Goal: Transaction & Acquisition: Download file/media

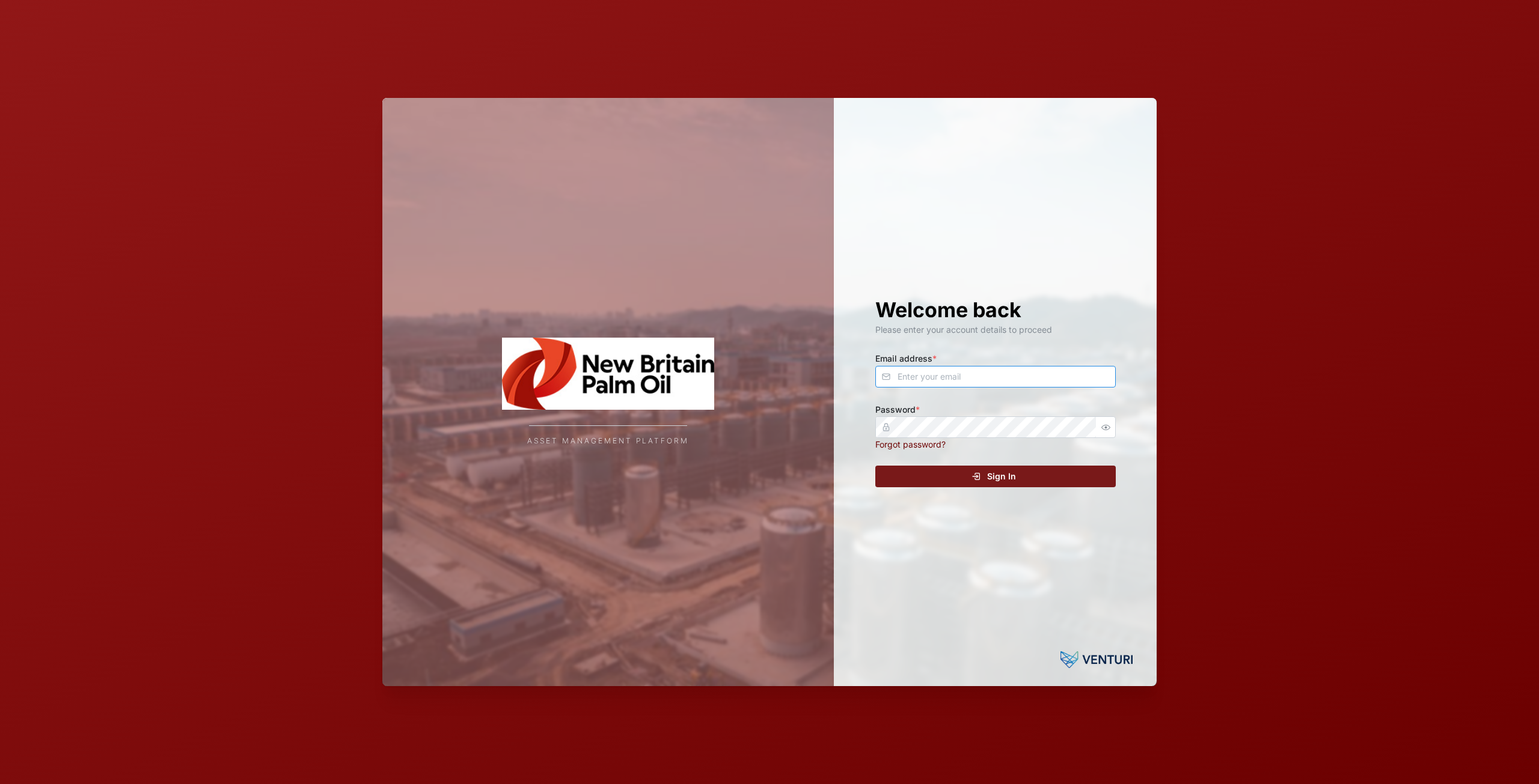
click at [986, 380] on input "Email address *" at bounding box center [995, 376] width 241 height 21
type input "[EMAIL_ADDRESS][DOMAIN_NAME]"
click at [964, 476] on div "Sign In" at bounding box center [993, 477] width 221 height 21
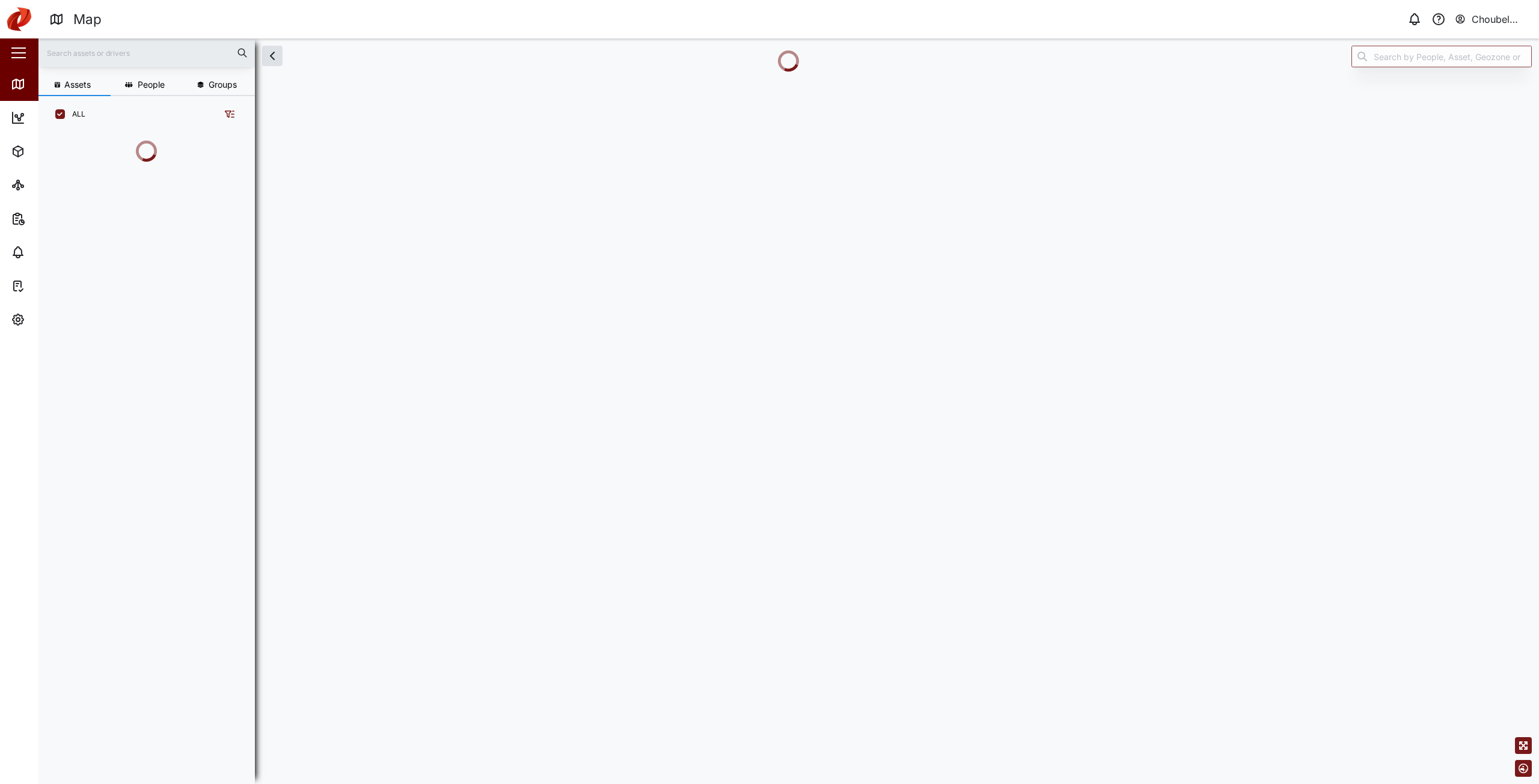
scroll to position [586, 188]
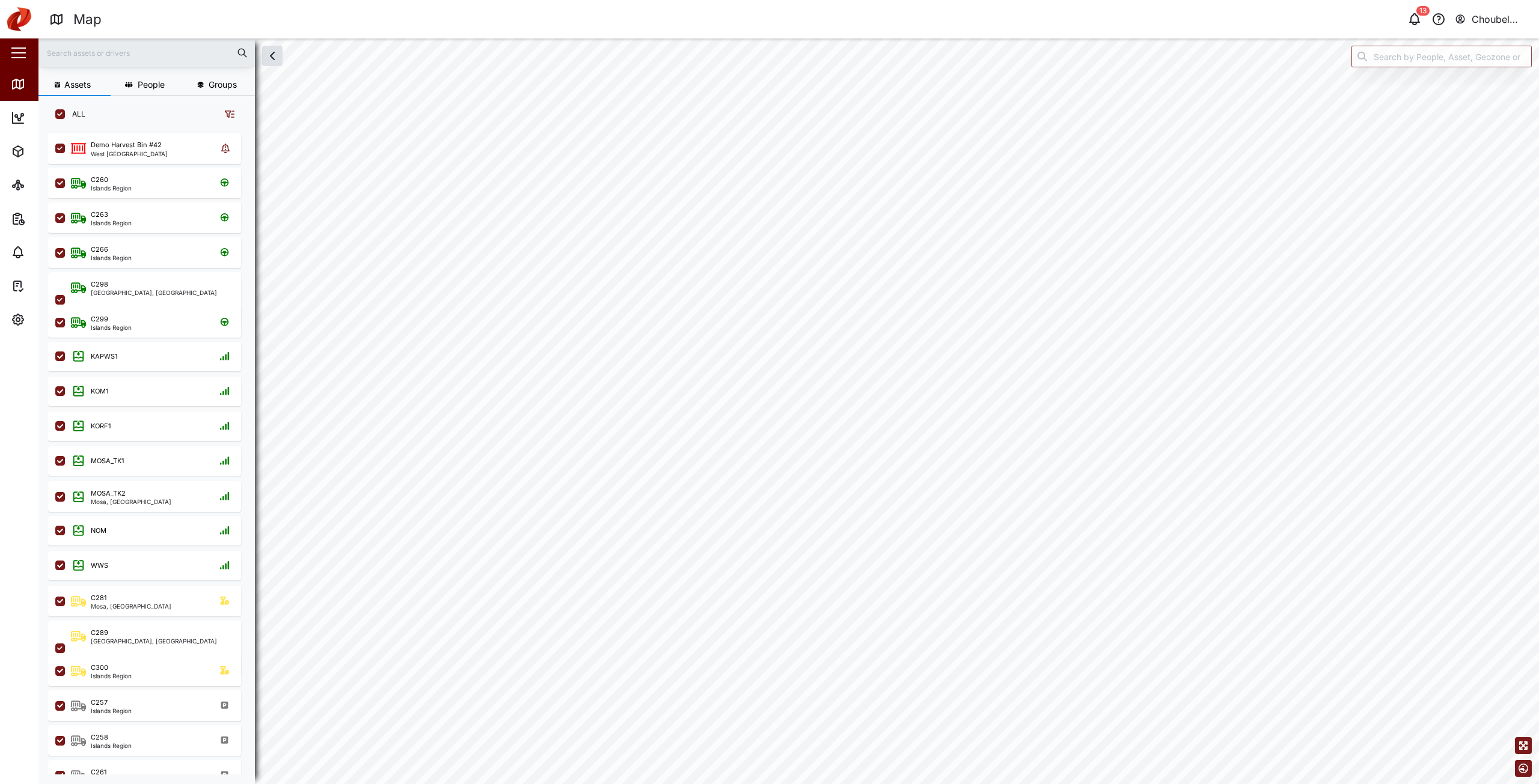
checkbox input "true"
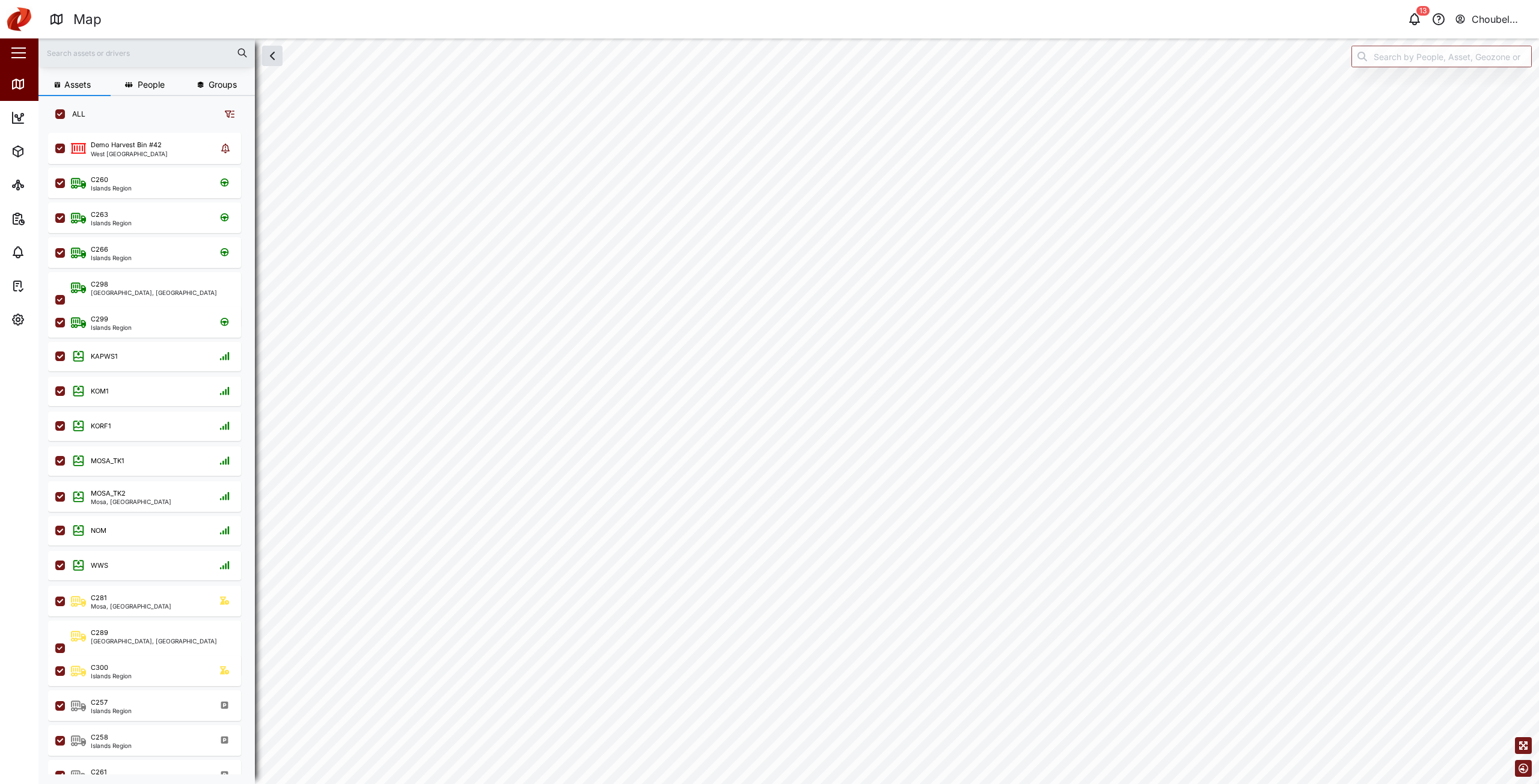
checkbox input "true"
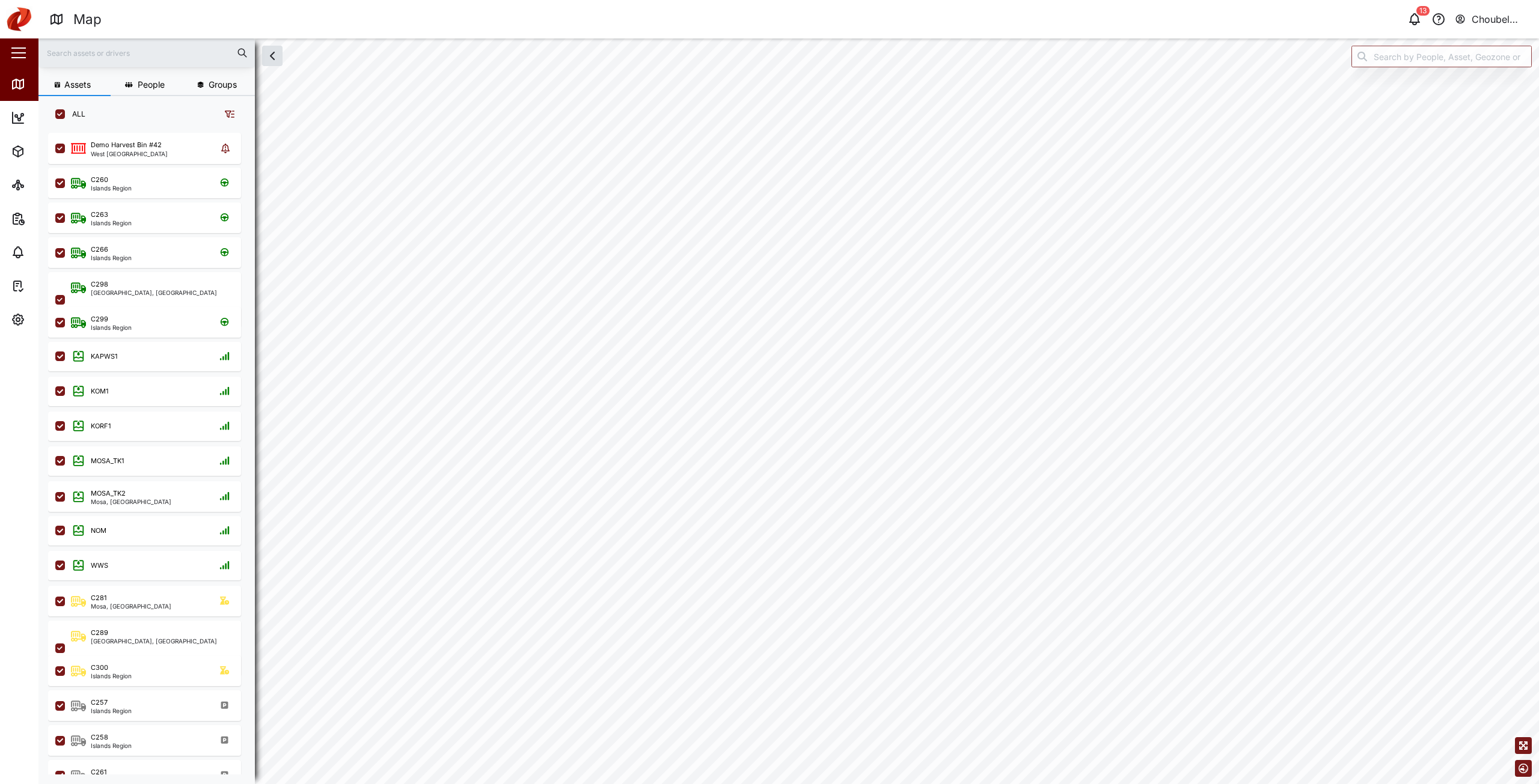
checkbox input "true"
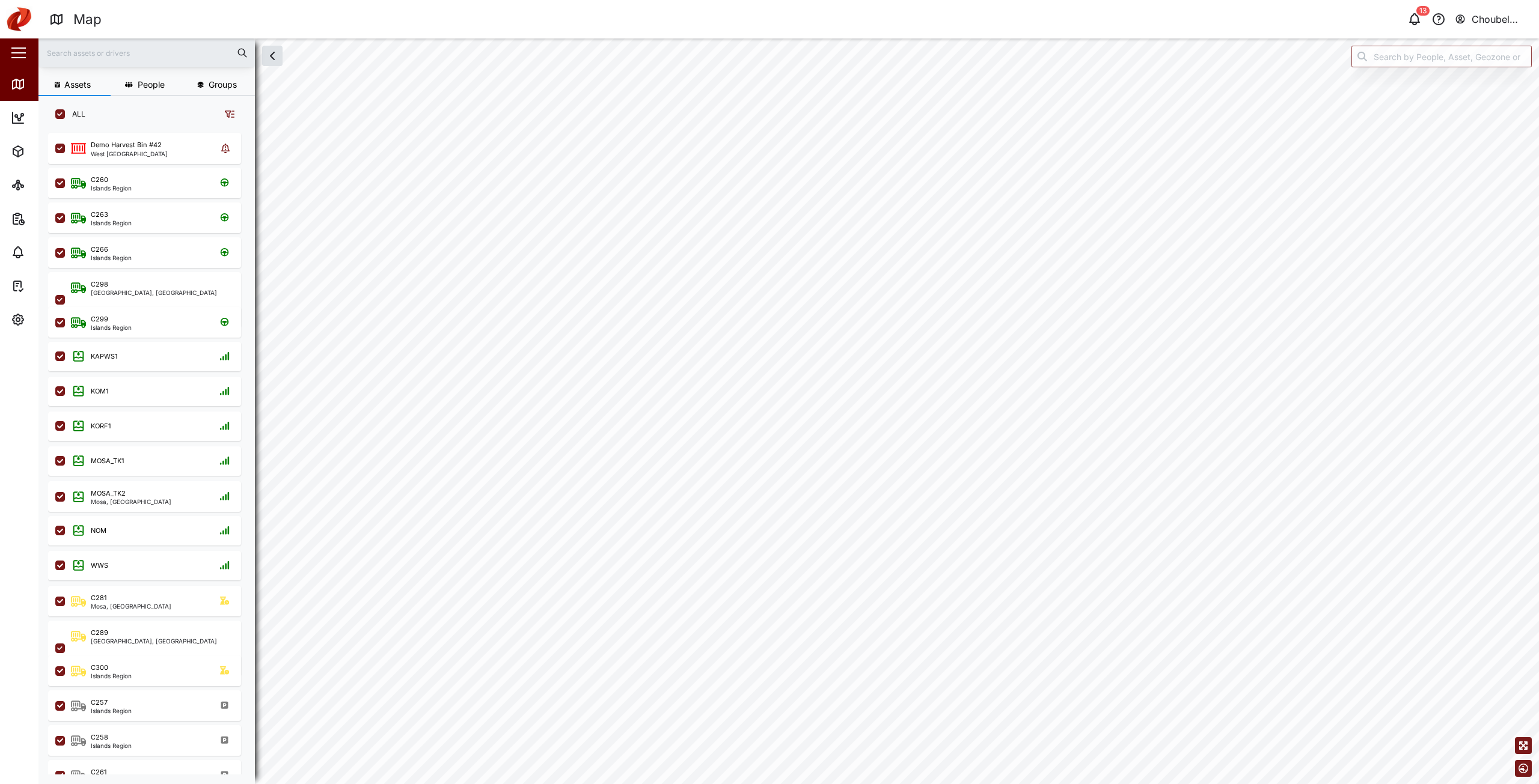
checkbox input "true"
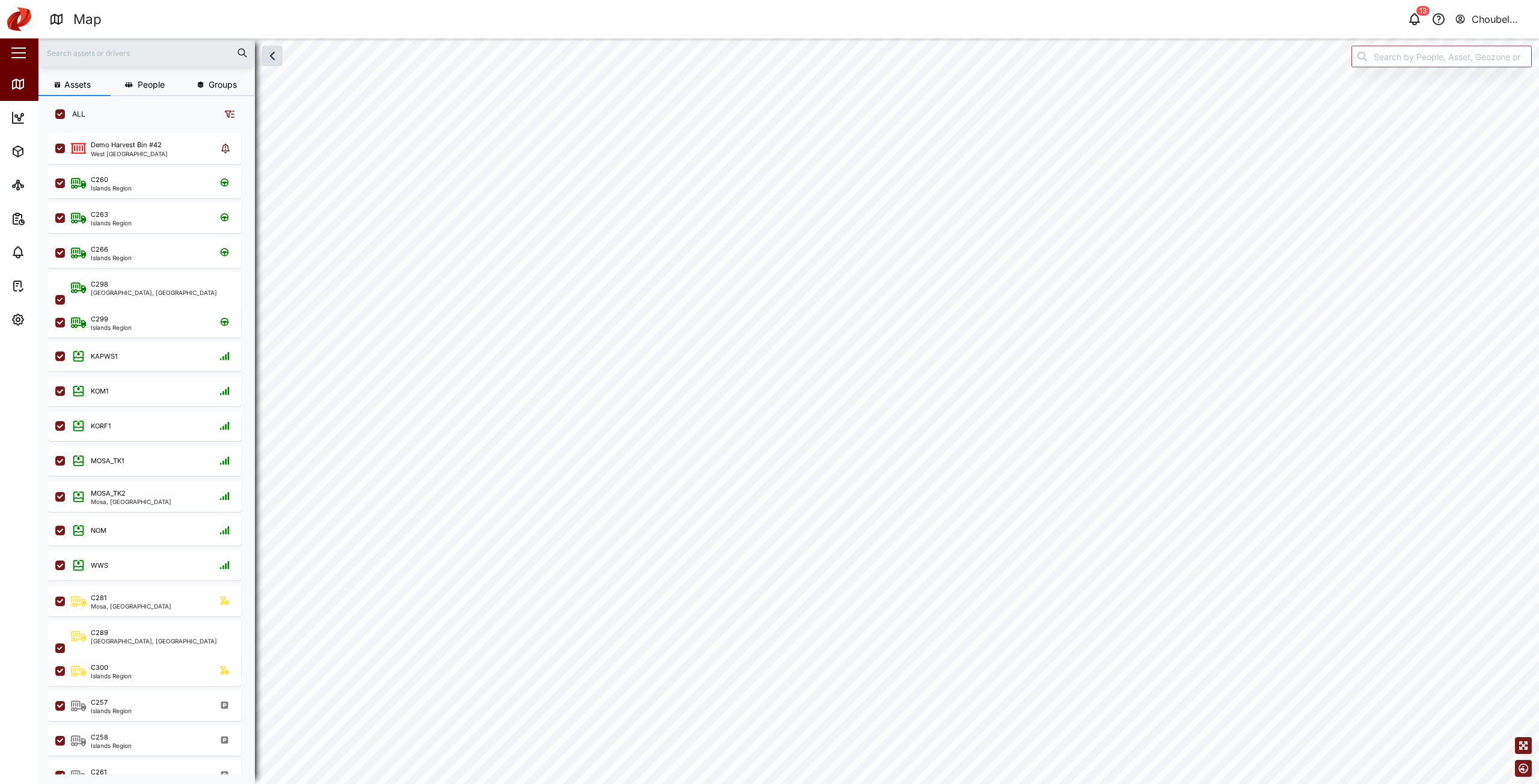
checkbox input "true"
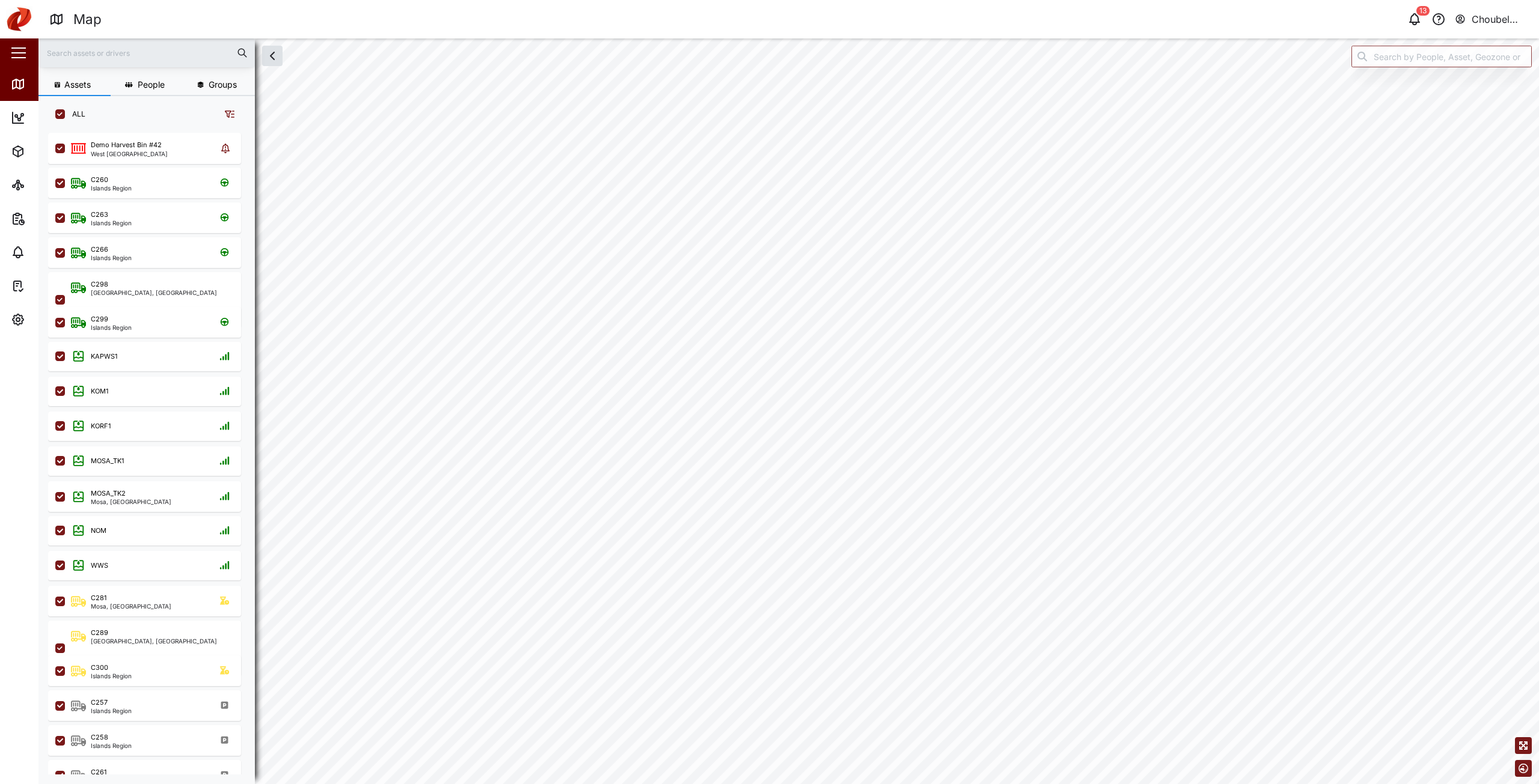
checkbox input "true"
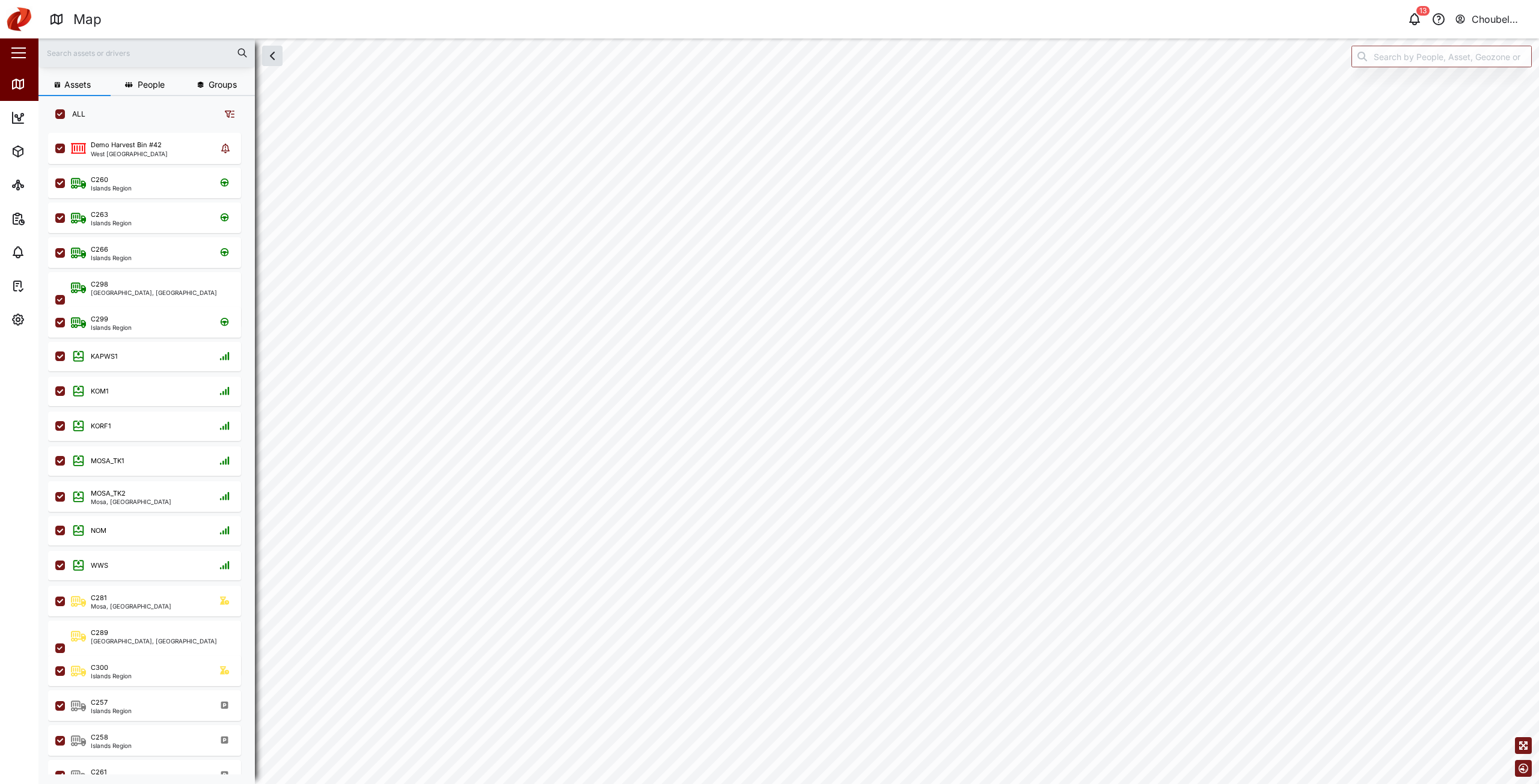
checkbox input "true"
click at [18, 291] on icon at bounding box center [18, 286] width 14 height 14
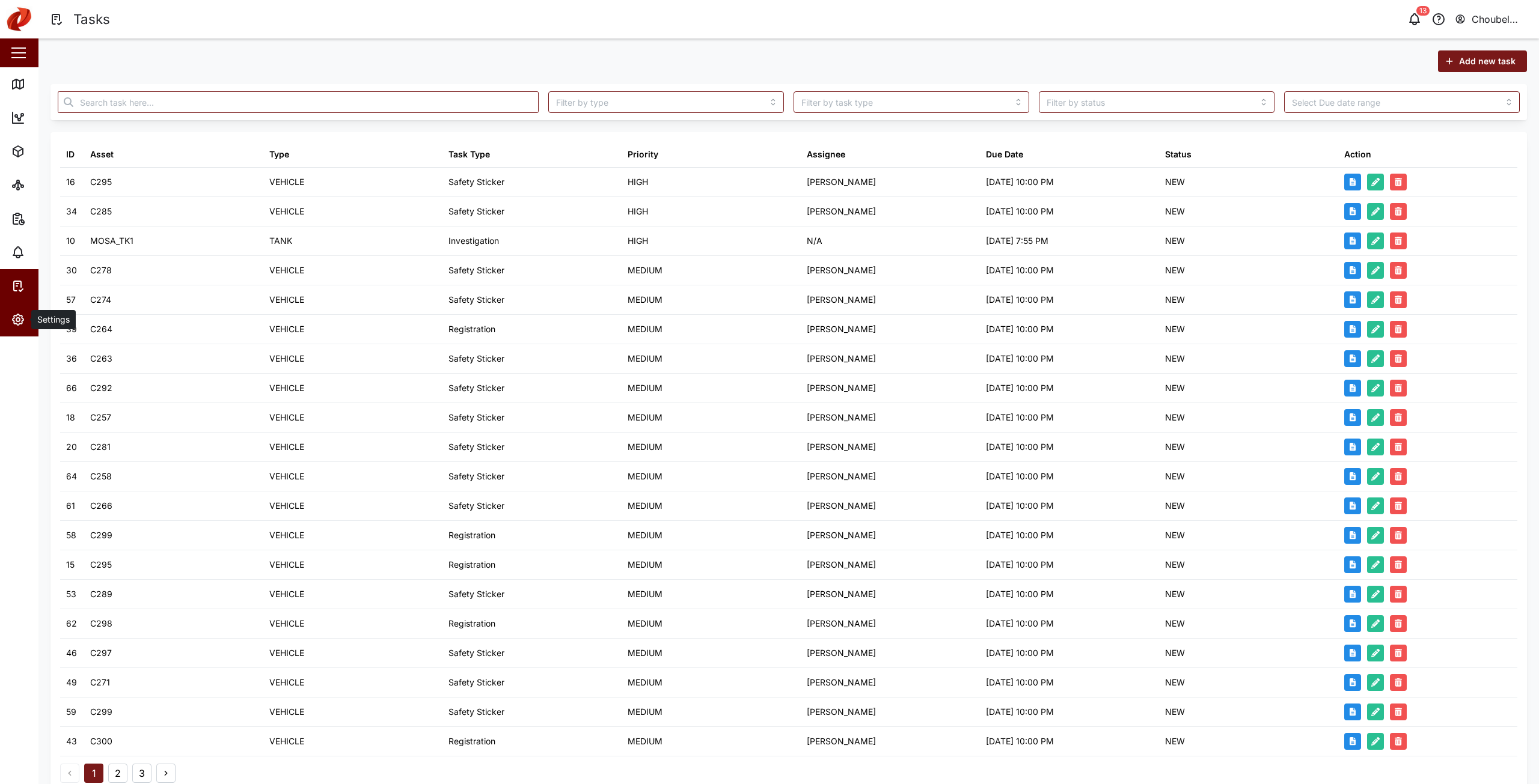
click at [10, 320] on button "Settings" at bounding box center [78, 320] width 156 height 34
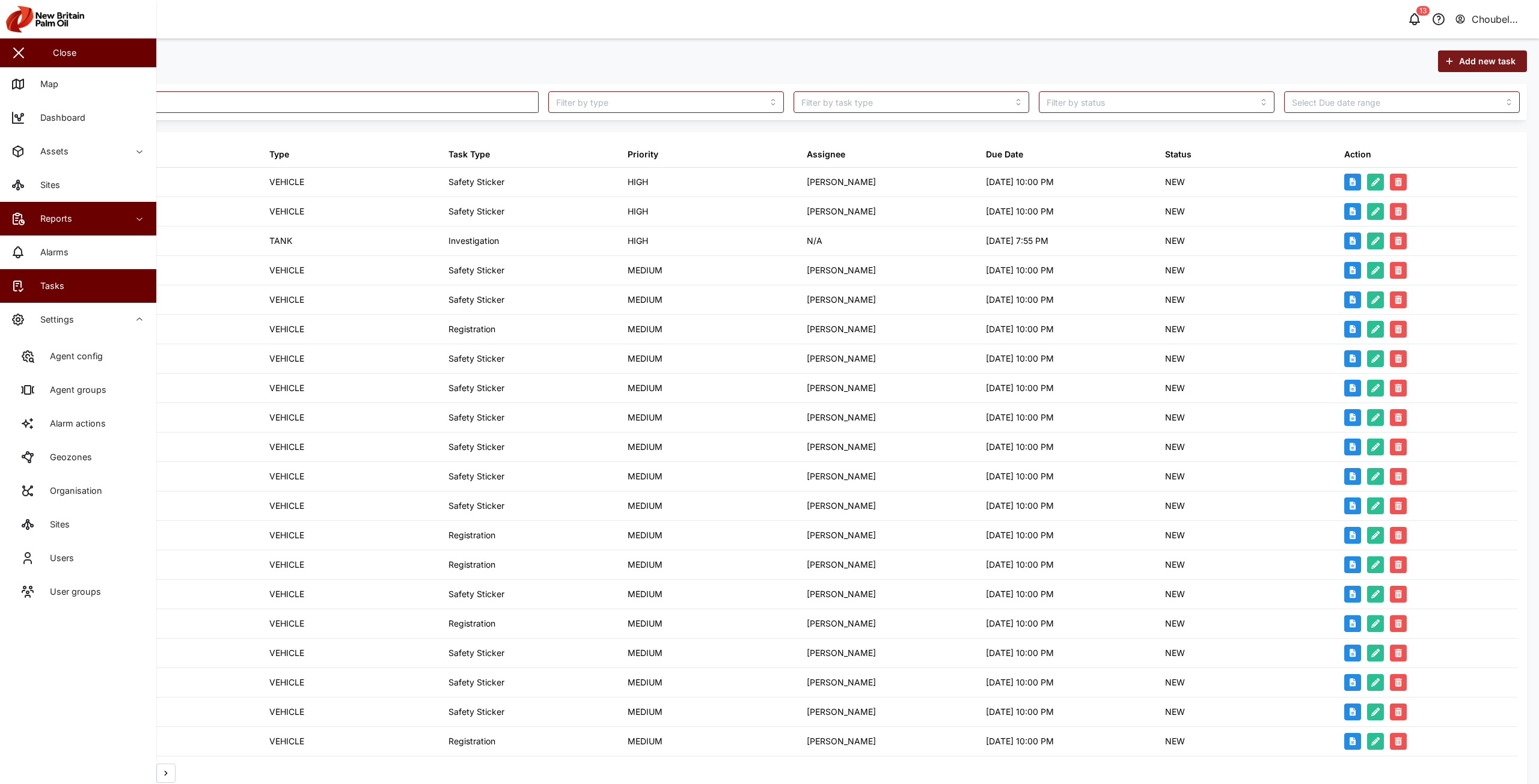
click at [53, 226] on span "Reports" at bounding box center [66, 219] width 110 height 34
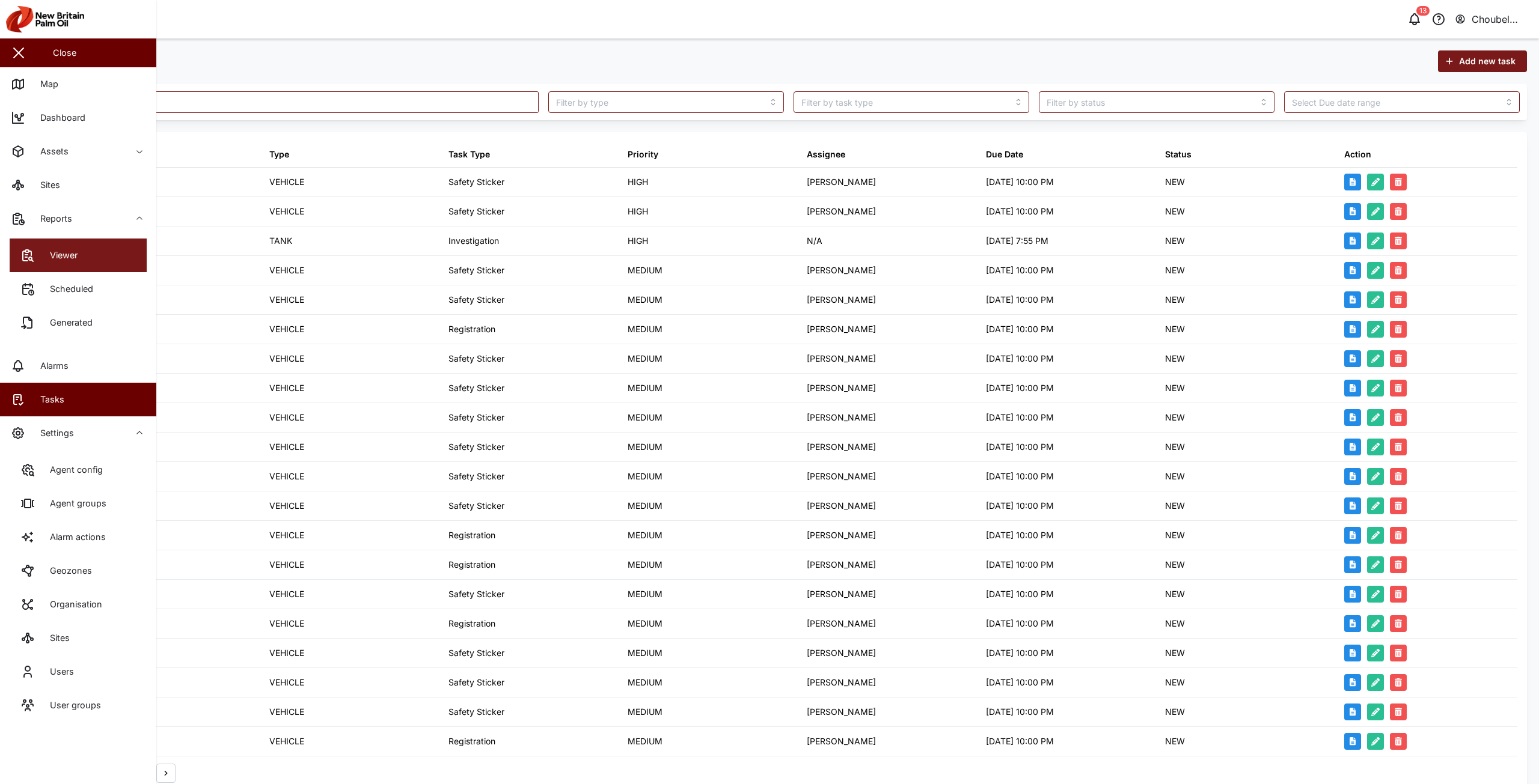
click at [62, 249] on div "Viewer" at bounding box center [59, 255] width 37 height 13
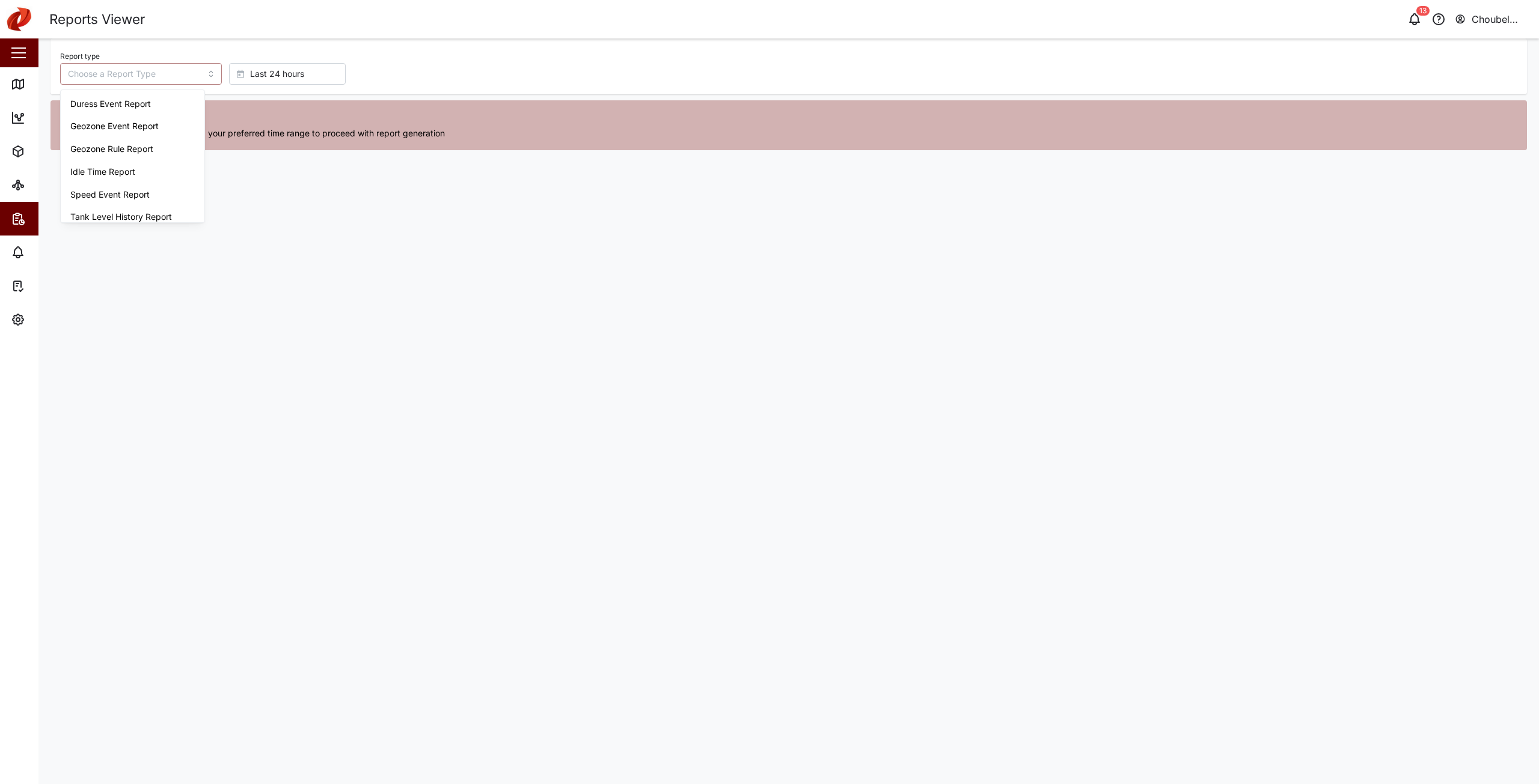
click at [114, 70] on input "Report type" at bounding box center [141, 73] width 162 height 21
type input "Trip History"
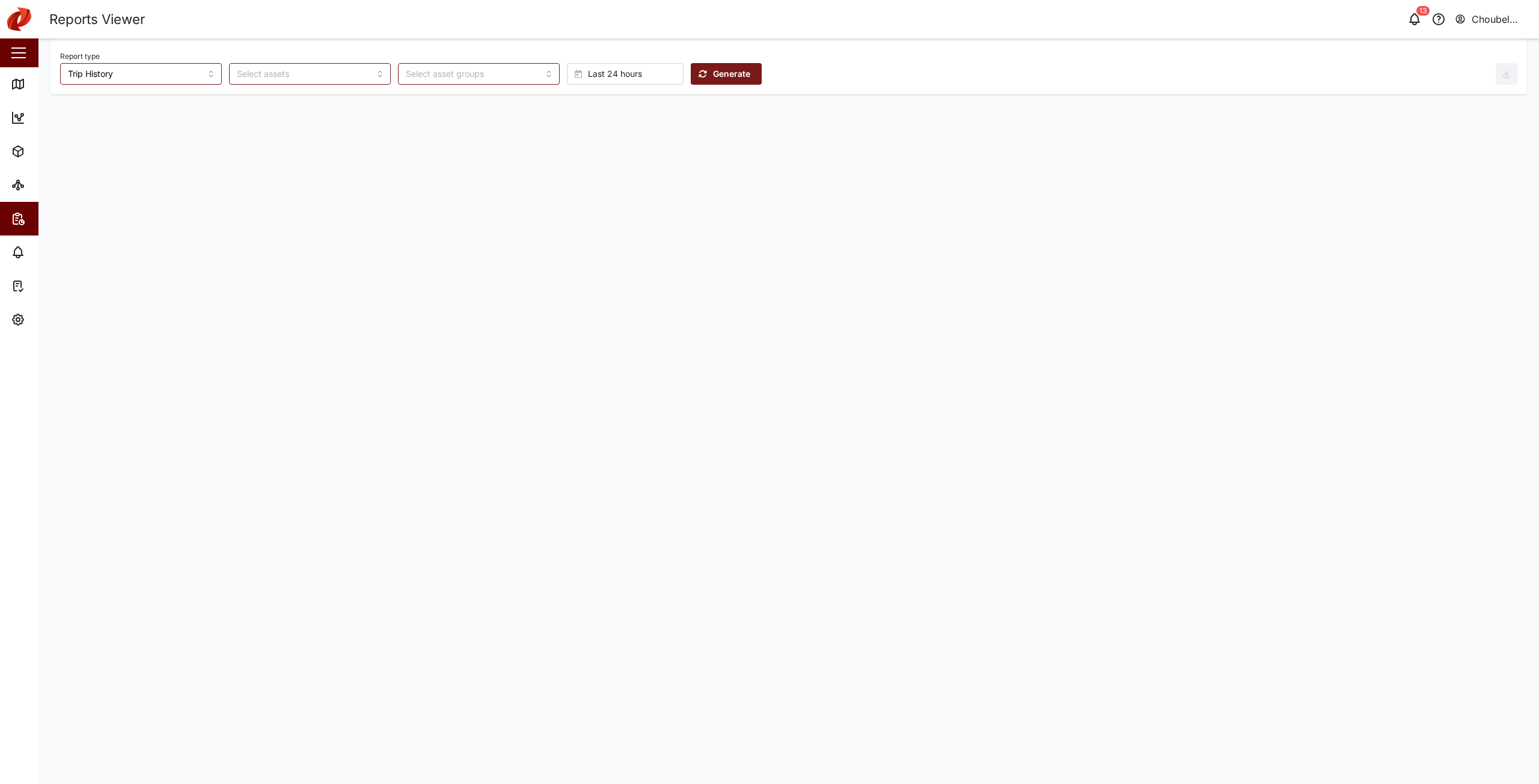
click at [588, 71] on span "Last 24 hours" at bounding box center [614, 74] width 54 height 21
click at [564, 318] on span "Absolute date" at bounding box center [564, 318] width 56 height 21
click at [697, 74] on button "[DATE] 08:06" at bounding box center [729, 73] width 70 height 21
click at [664, 112] on icon "button" at bounding box center [664, 108] width 10 height 10
click at [666, 220] on button "22" at bounding box center [664, 220] width 21 height 21
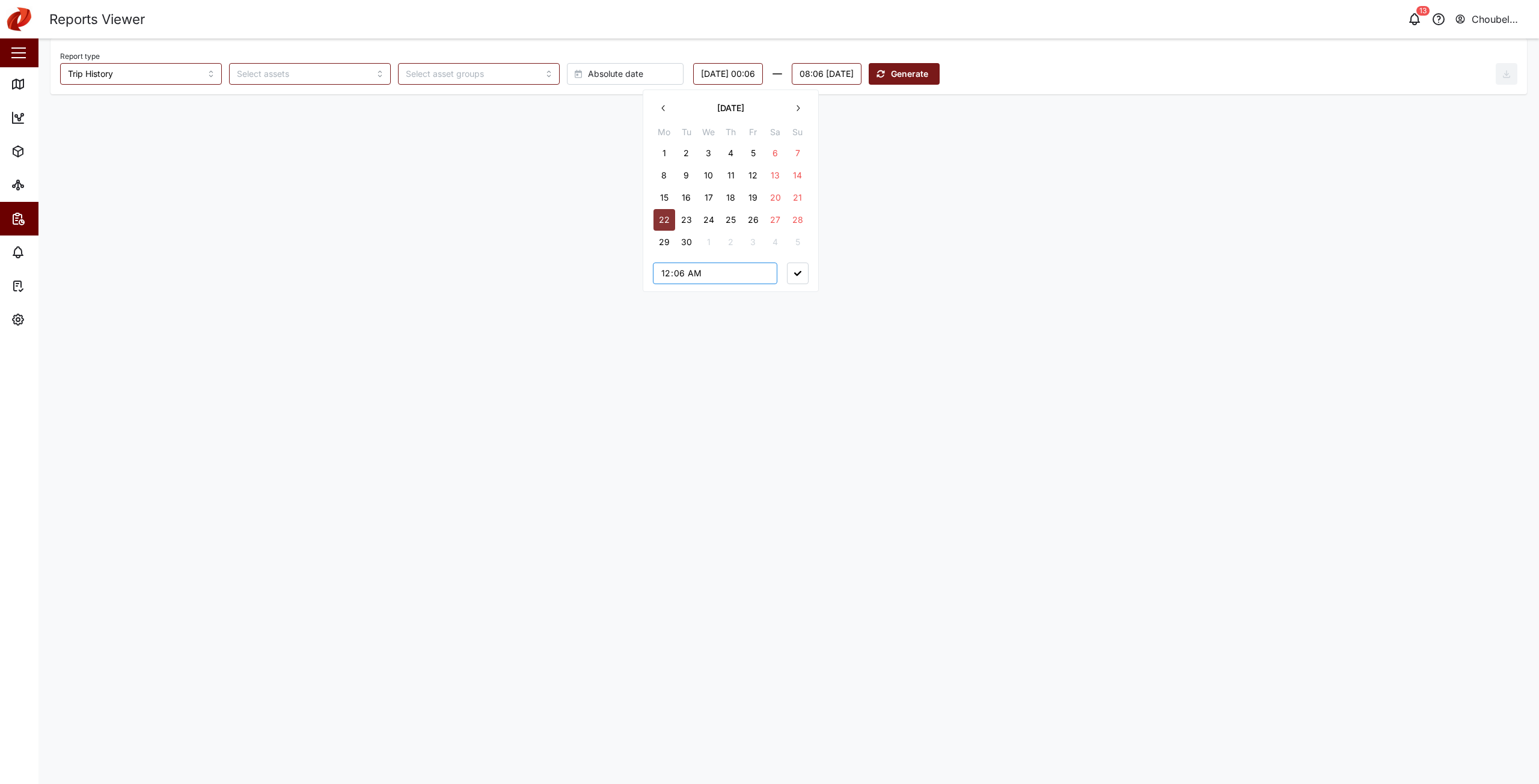
type input "00:00"
click at [862, 78] on button "08:06 [DATE]" at bounding box center [827, 73] width 70 height 21
click at [829, 108] on icon "button" at bounding box center [827, 108] width 10 height 10
click at [960, 220] on button "28" at bounding box center [960, 220] width 21 height 21
type input "23:59"
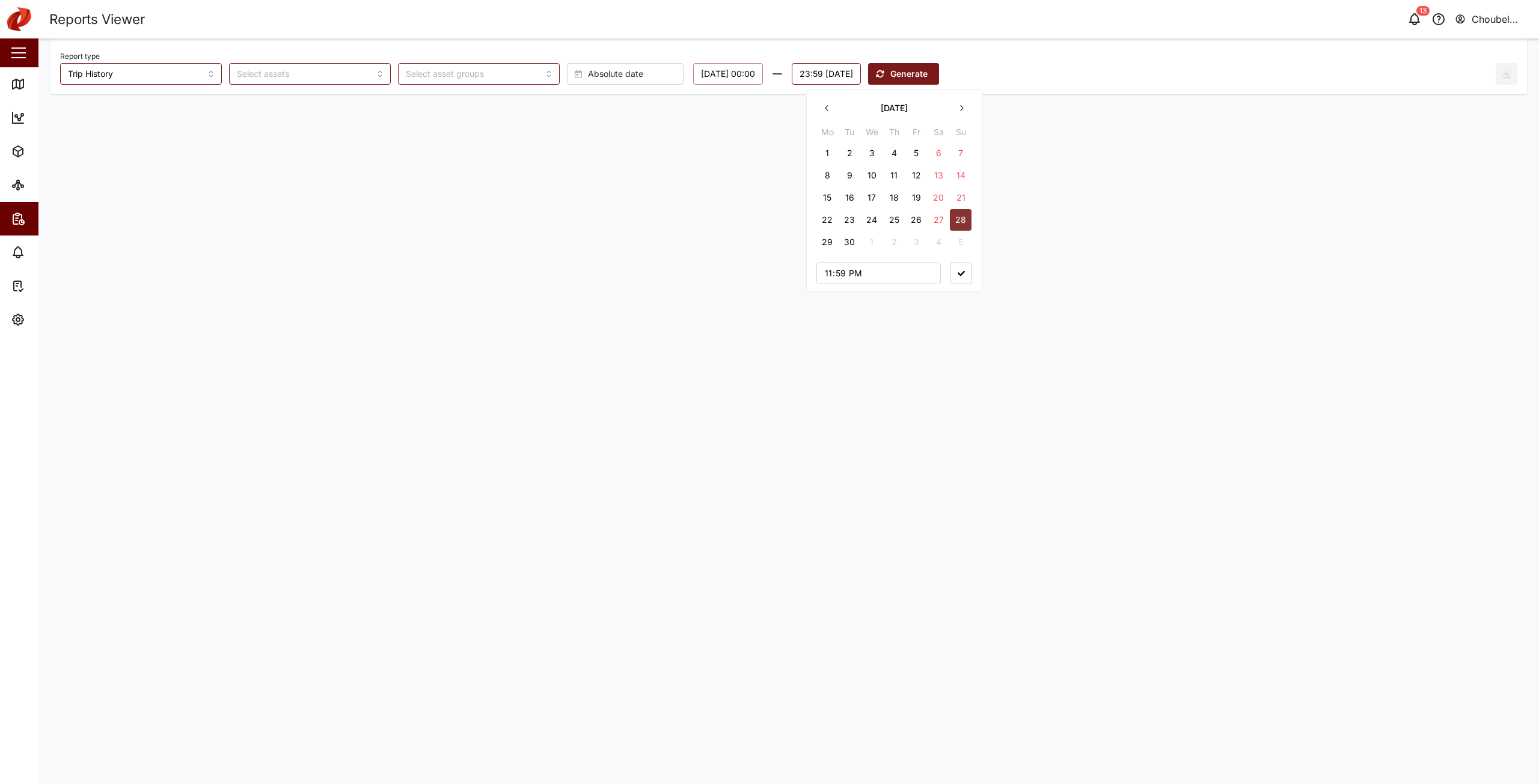
click at [1075, 211] on main "Report type Trip History Absolute date [DATE] 00:00 23:59 [DATE] [DATE] Mo Tu W…" at bounding box center [788, 411] width 1501 height 746
drag, startPoint x: 975, startPoint y: 61, endPoint x: 977, endPoint y: 70, distance: 9.2
click at [976, 64] on div "Report type Trip History Absolute date [DATE] 00:00 23:59 [DATE] Generate" at bounding box center [778, 66] width 1436 height 37
click at [928, 70] on span "Generate" at bounding box center [908, 74] width 37 height 21
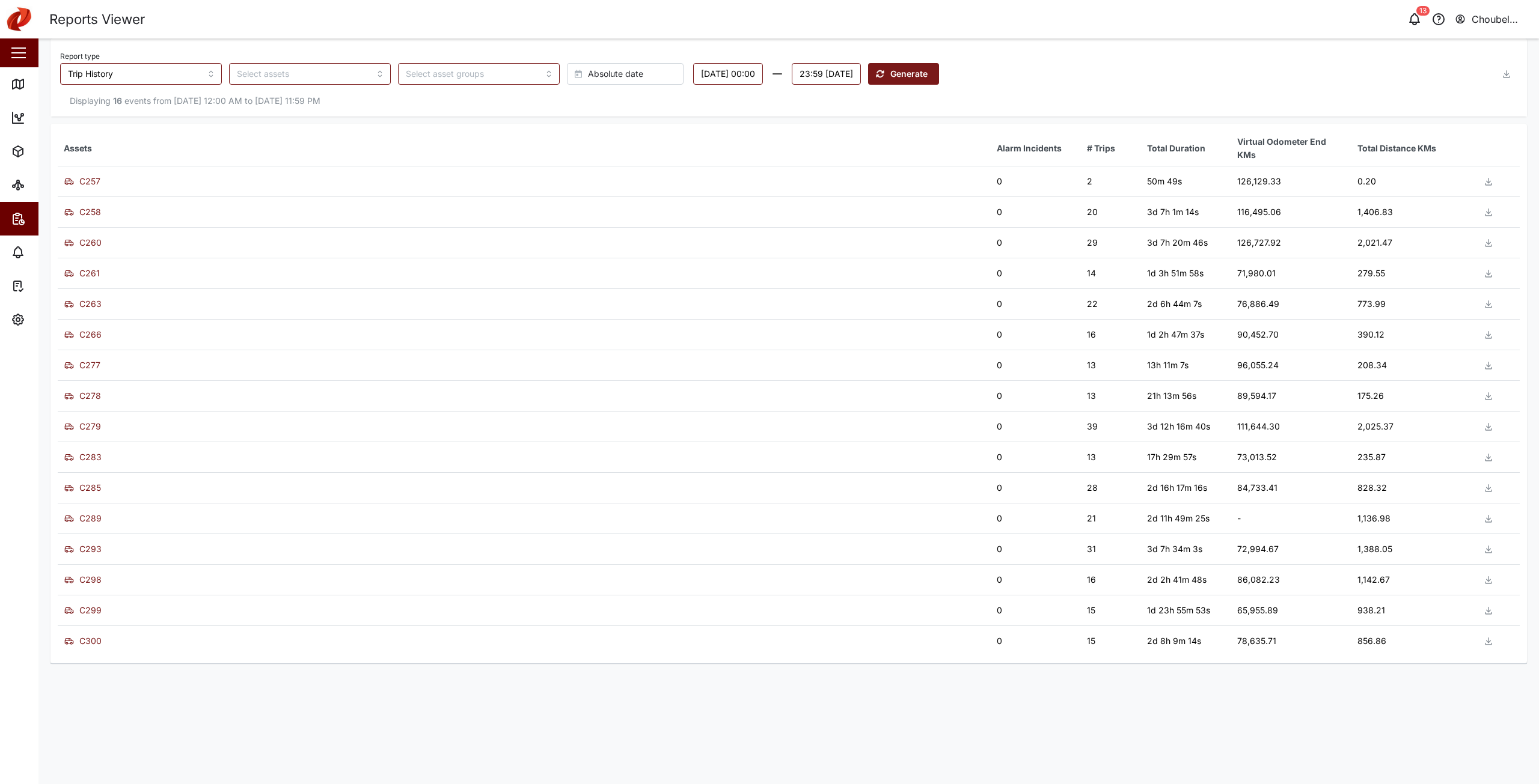
click at [1504, 78] on icon "button" at bounding box center [1507, 77] width 6 height 2
click at [1467, 152] on span "Download as XLS" at bounding box center [1460, 155] width 73 height 21
click at [868, 695] on main "Report type Trip History Absolute date [DATE] 00:00 23:59 [DATE] Generate Expor…" at bounding box center [788, 411] width 1501 height 746
